Goal: Task Accomplishment & Management: Manage account settings

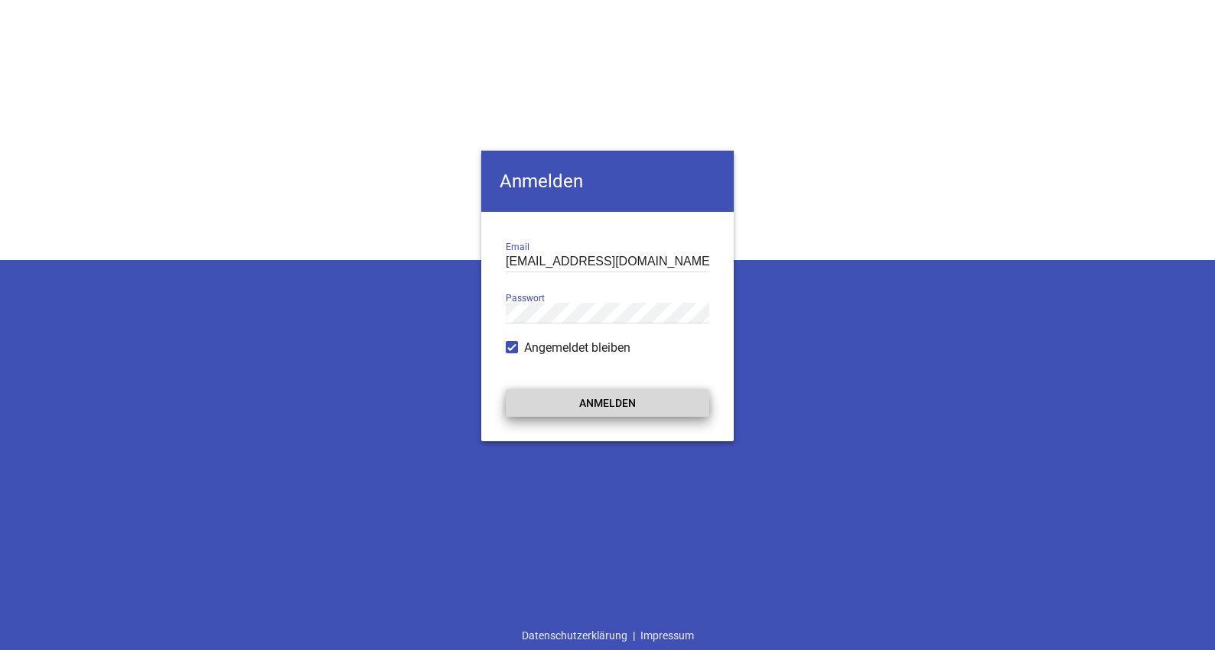
click at [607, 402] on button "Anmelden" at bounding box center [607, 403] width 203 height 28
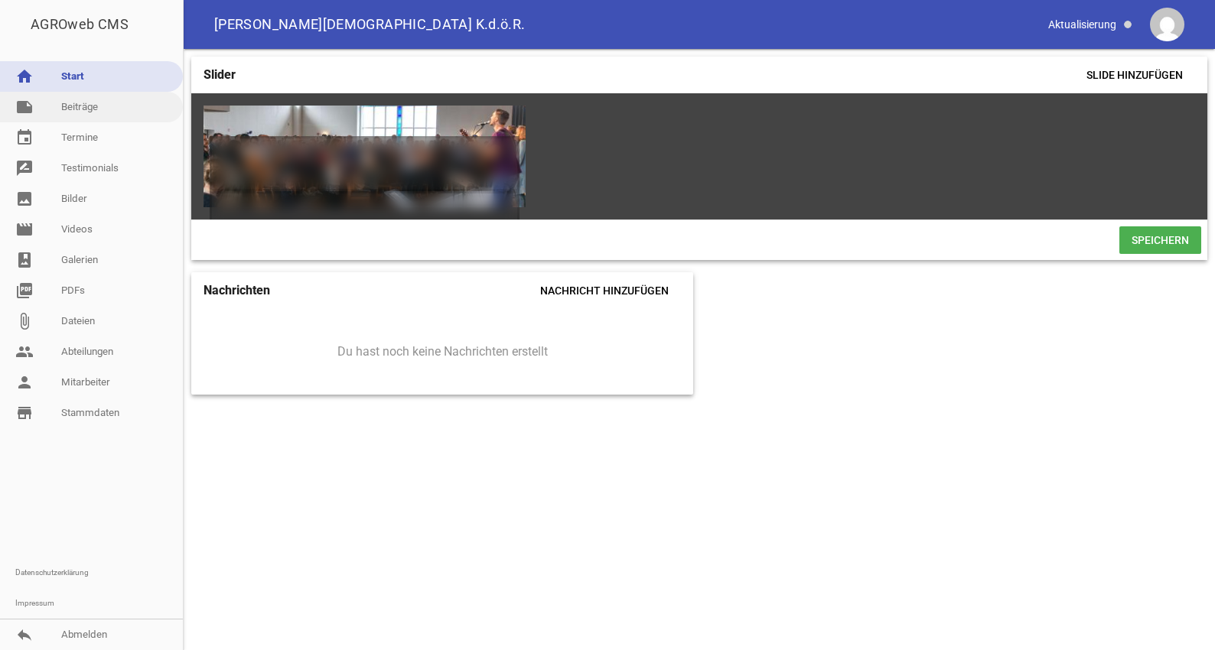
click at [84, 113] on link "note Beiträge" at bounding box center [91, 107] width 183 height 31
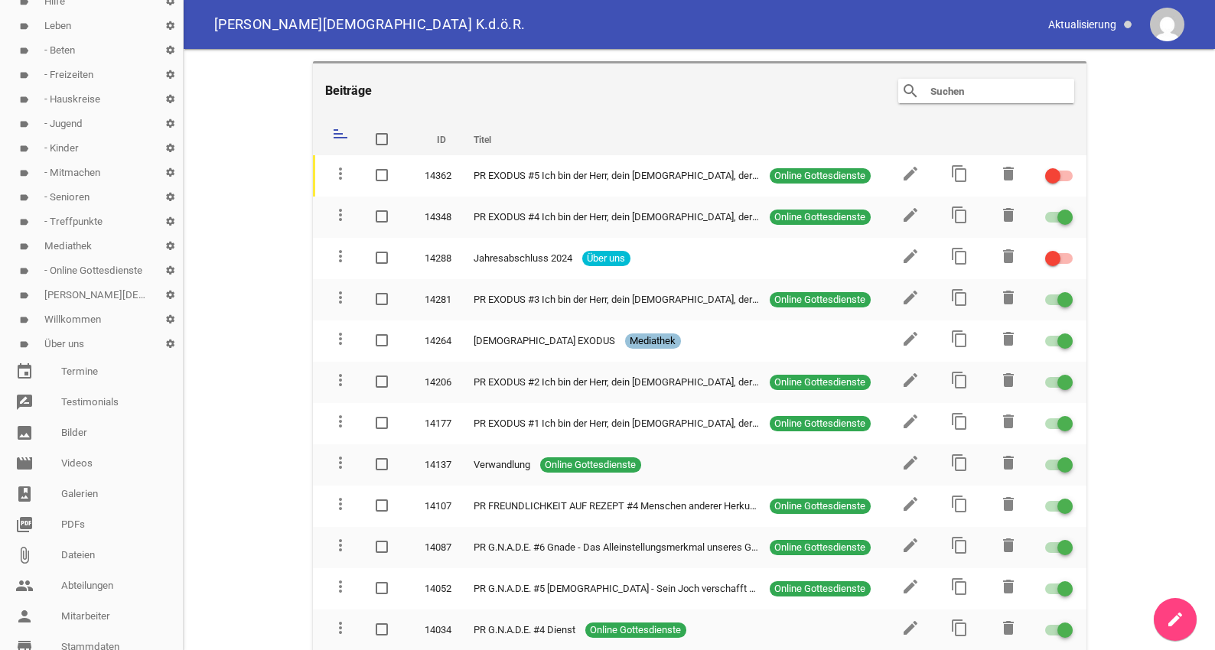
scroll to position [312, 0]
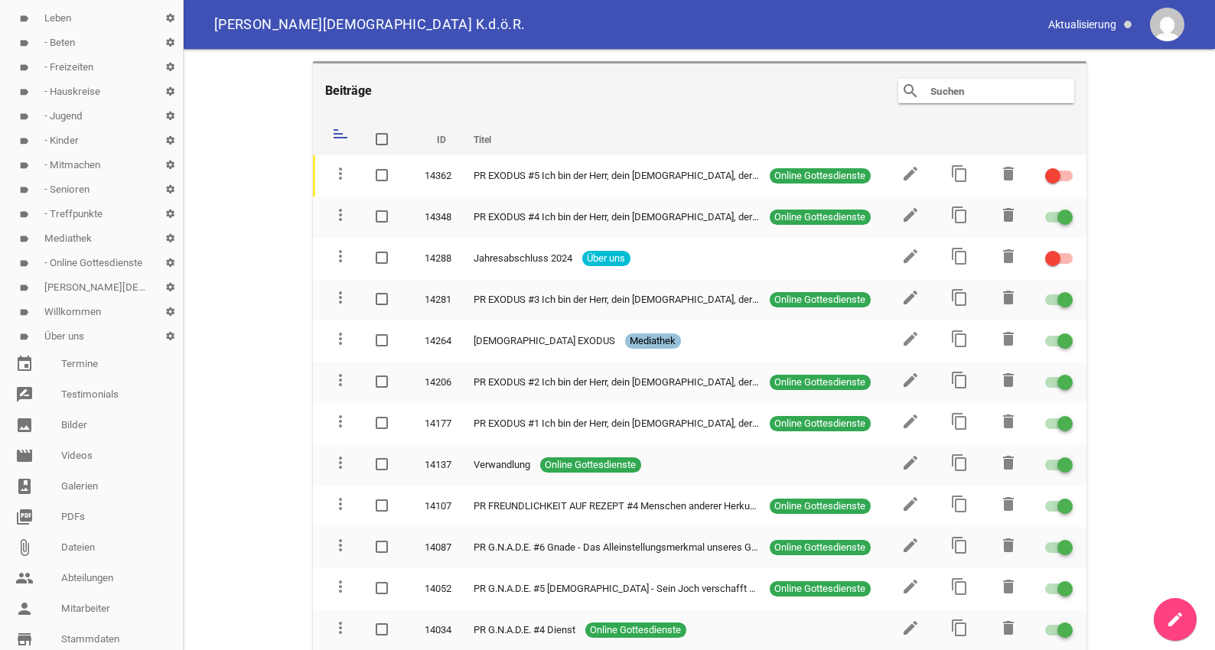
click at [73, 238] on link "label Mediathek settings" at bounding box center [91, 238] width 183 height 24
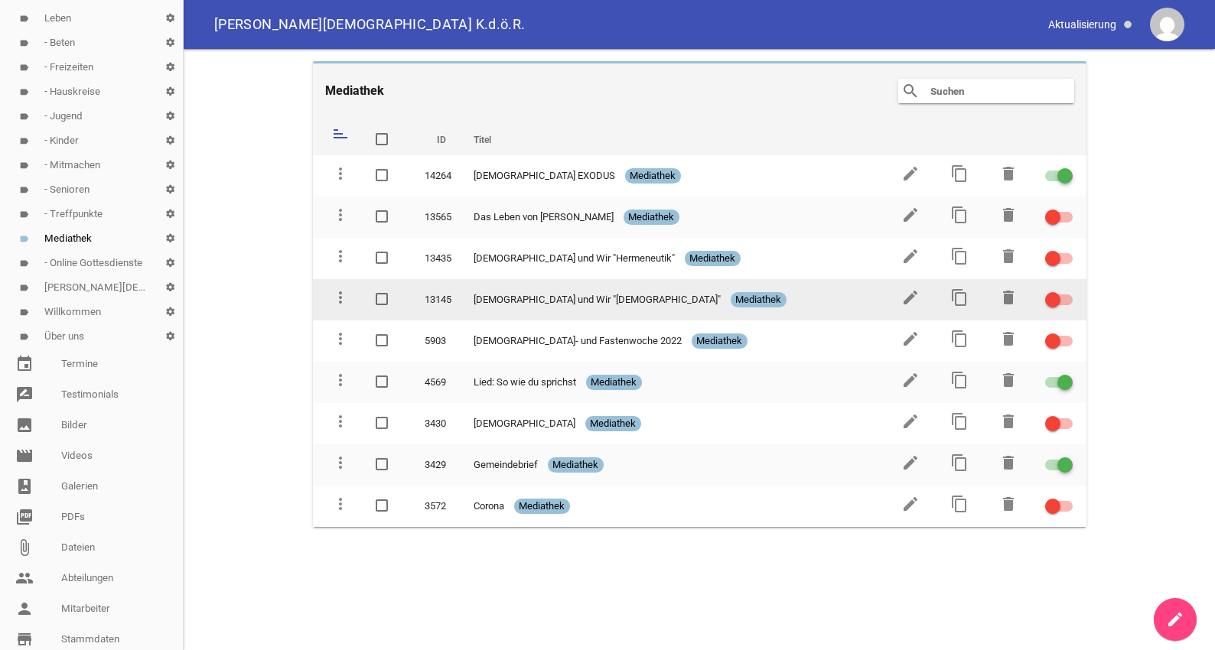
click at [1066, 301] on div at bounding box center [1059, 299] width 28 height 11
click at [1068, 291] on input "checkbox" at bounding box center [1068, 291] width 0 height 0
click at [903, 298] on icon "edit" at bounding box center [910, 297] width 18 height 18
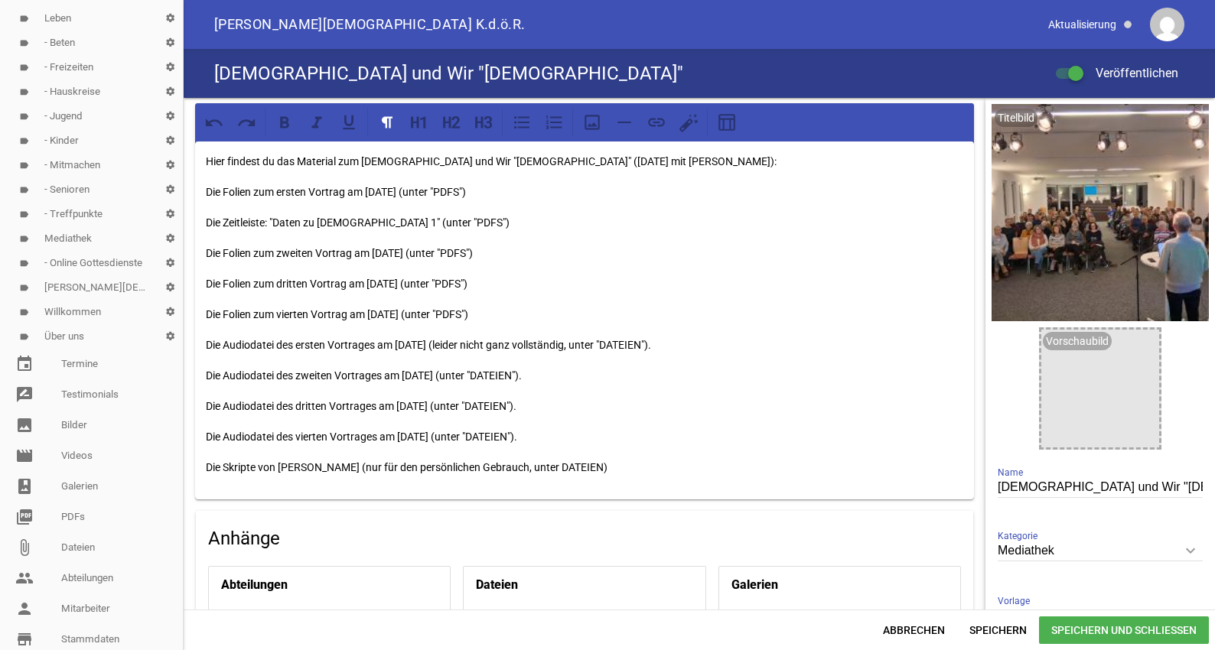
click at [470, 275] on p "Die Folien zum dritten Vortrag am [DATE] (unter "PDFS")" at bounding box center [584, 284] width 757 height 18
click at [720, 171] on div "Hier findest du das Material zum [DEMOGRAPHIC_DATA] und Wir "[DEMOGRAPHIC_DATA]…" at bounding box center [584, 320] width 779 height 358
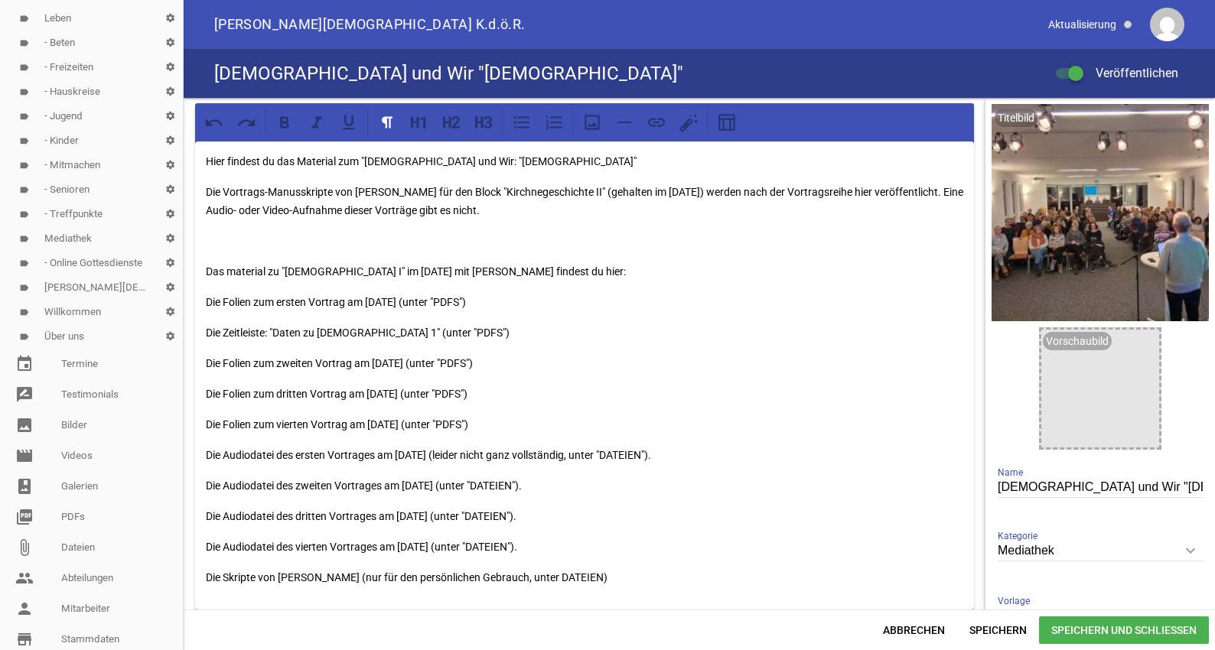
click at [1088, 630] on span "Speichern und Schließen" at bounding box center [1124, 630] width 170 height 28
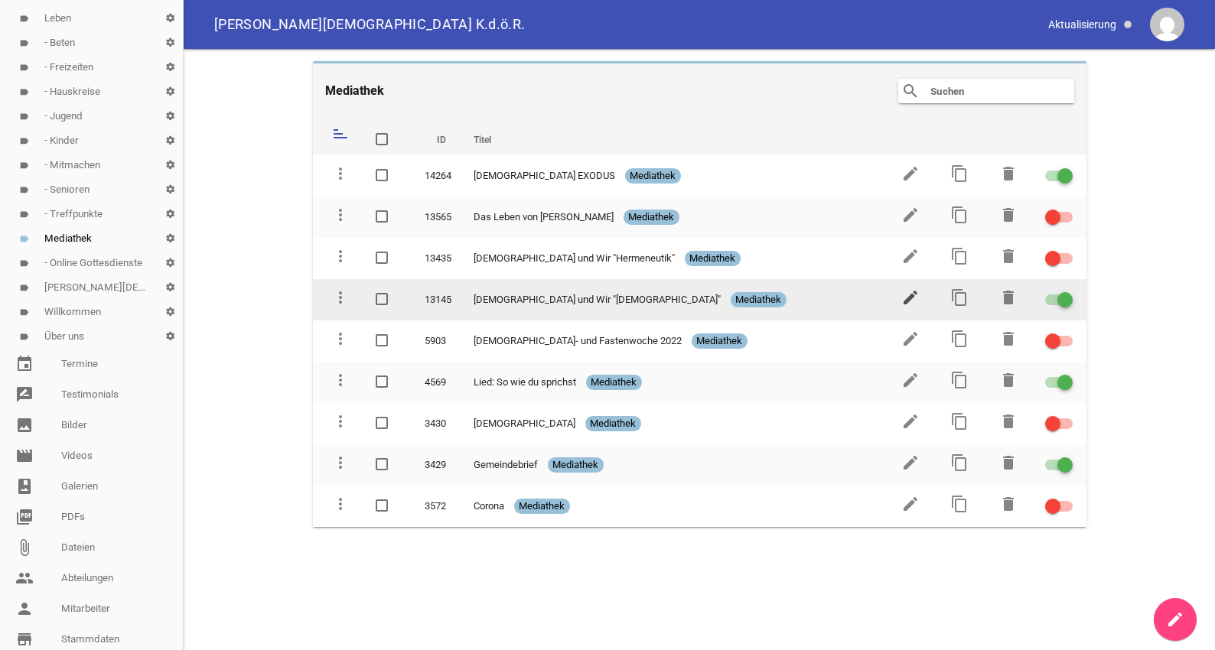
click at [914, 298] on icon "edit" at bounding box center [910, 297] width 18 height 18
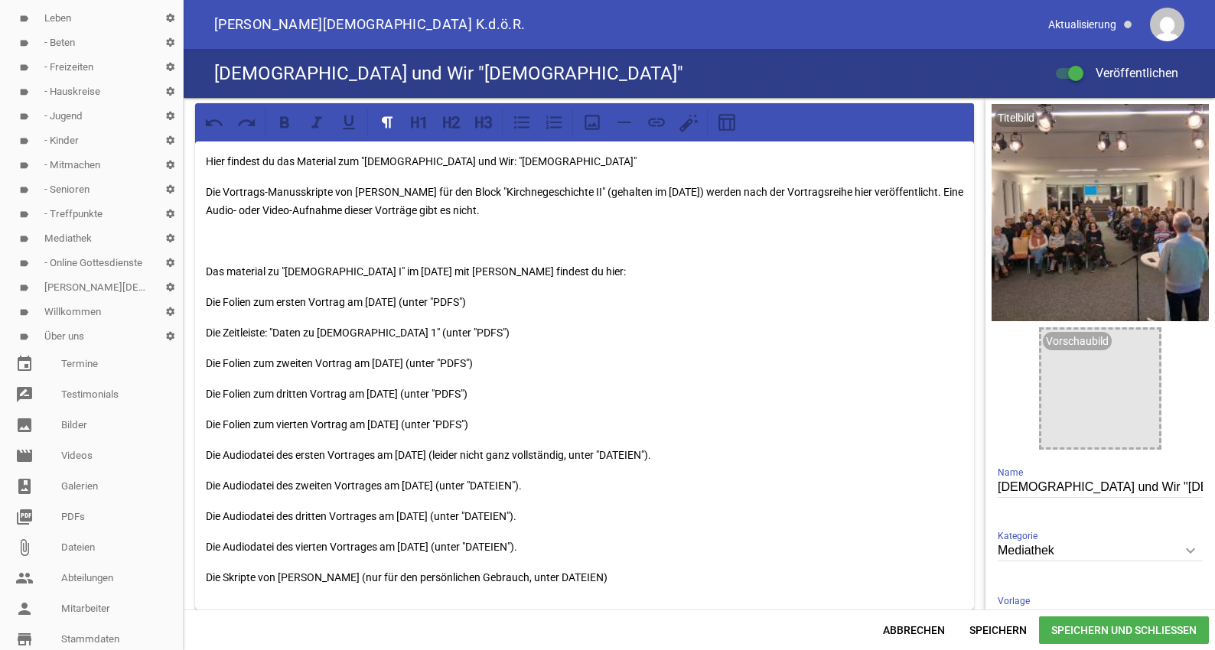
click at [776, 193] on p "Die Vortrags-Manusskripte von [PERSON_NAME] für den Block "Kirchnegeschichte II…" at bounding box center [584, 201] width 757 height 37
click at [1072, 637] on span "Speichern und Schließen" at bounding box center [1124, 630] width 170 height 28
